Goal: Navigation & Orientation: Find specific page/section

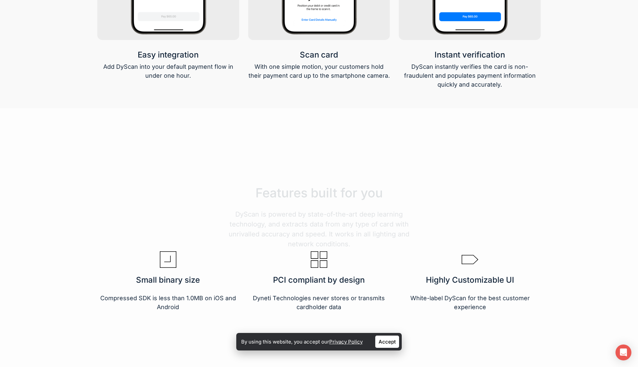
scroll to position [1049, 0]
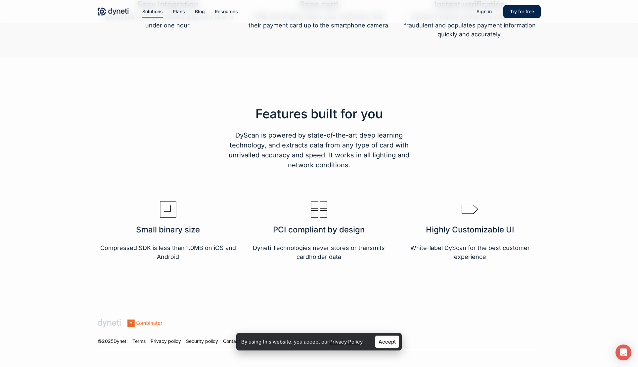
click at [390, 343] on link "Accept" at bounding box center [387, 342] width 24 height 12
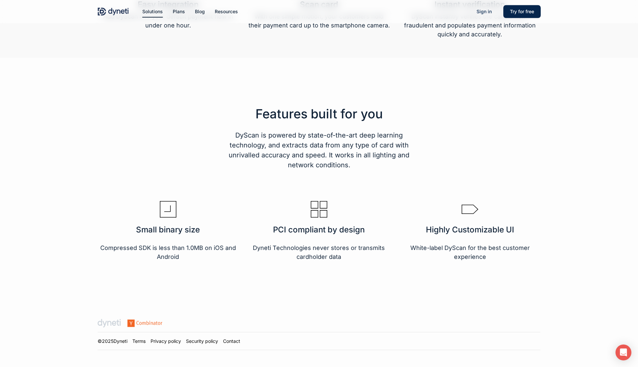
click at [232, 341] on link "Contact" at bounding box center [231, 342] width 17 height 6
click at [138, 341] on link "Terms" at bounding box center [138, 342] width 13 height 6
